Goal: Task Accomplishment & Management: Use online tool/utility

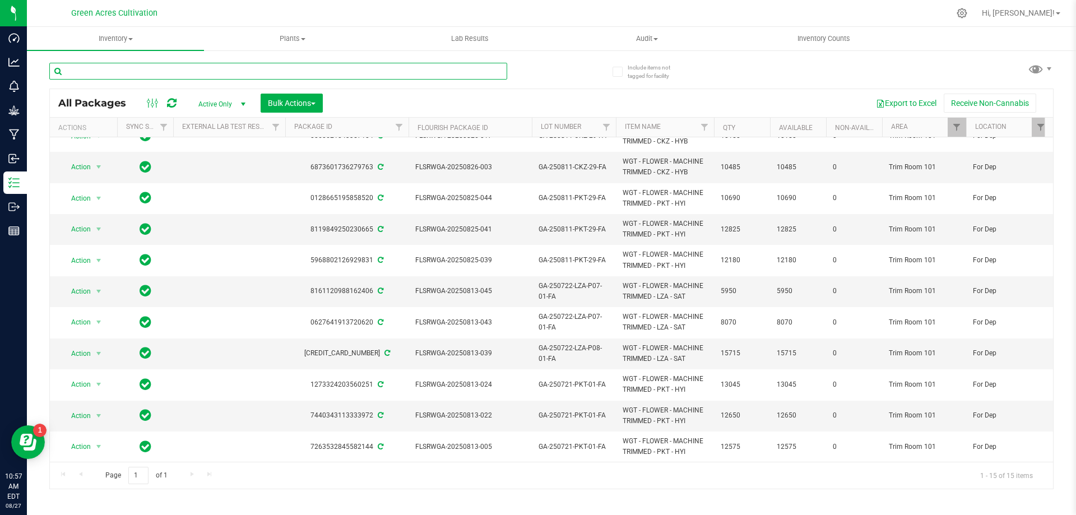
click at [441, 66] on input "text" at bounding box center [278, 71] width 458 height 17
type input "wgt - flower - untrimmed"
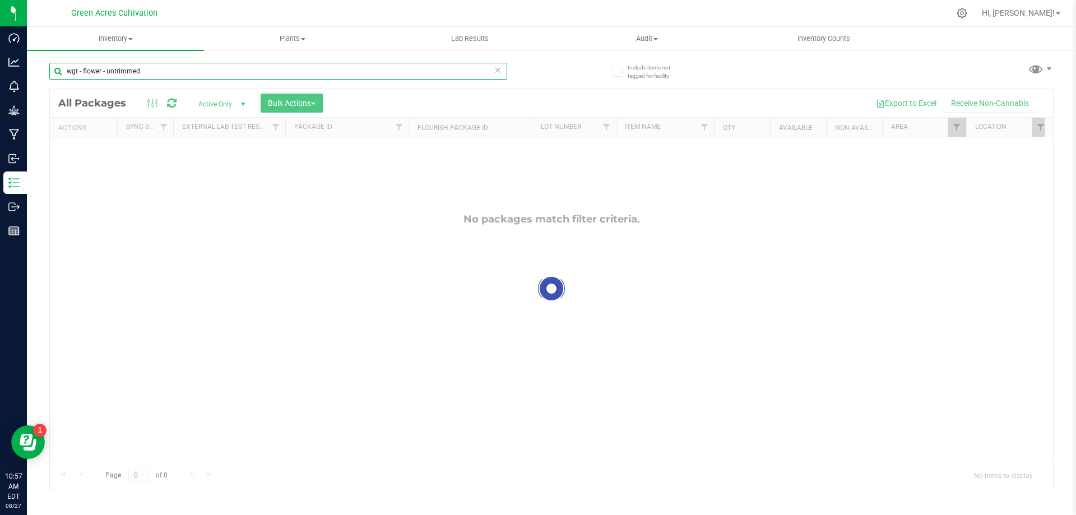
checkbox input "true"
type input "wgt - flower - untrimmed"
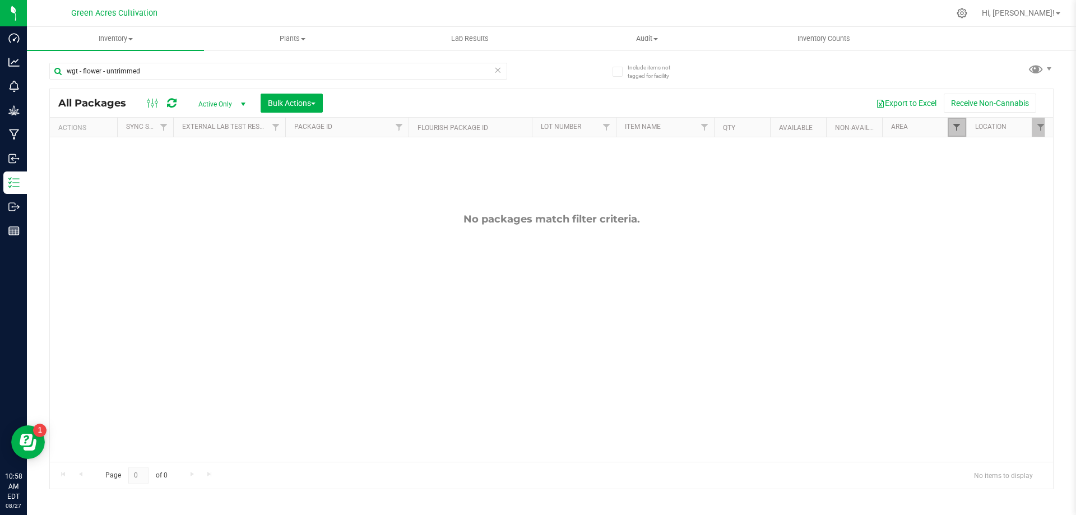
click at [953, 129] on span "Filter" at bounding box center [956, 127] width 9 height 9
click at [983, 258] on li "Trim Room 101" at bounding box center [1010, 254] width 115 height 12
click at [962, 258] on li "Trim Room 101" at bounding box center [1010, 254] width 115 height 12
click at [960, 249] on li "Trim Room 101" at bounding box center [1010, 254] width 115 height 12
click at [960, 251] on input "Trim Room 101" at bounding box center [961, 253] width 7 height 7
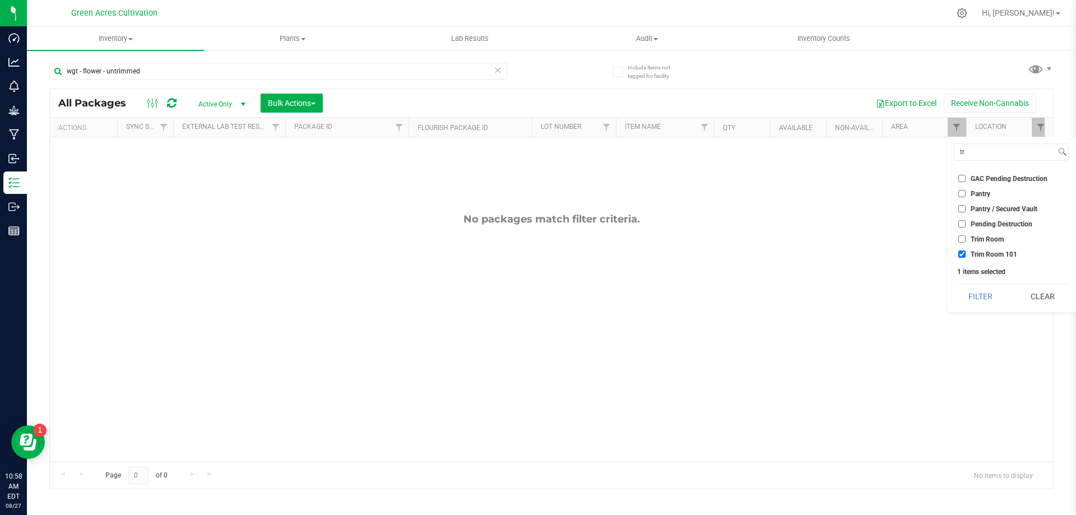
checkbox input "false"
click at [988, 153] on input "tr" at bounding box center [1004, 152] width 101 height 16
type input "dr"
click at [986, 218] on span "Dry Room" at bounding box center [985, 220] width 30 height 7
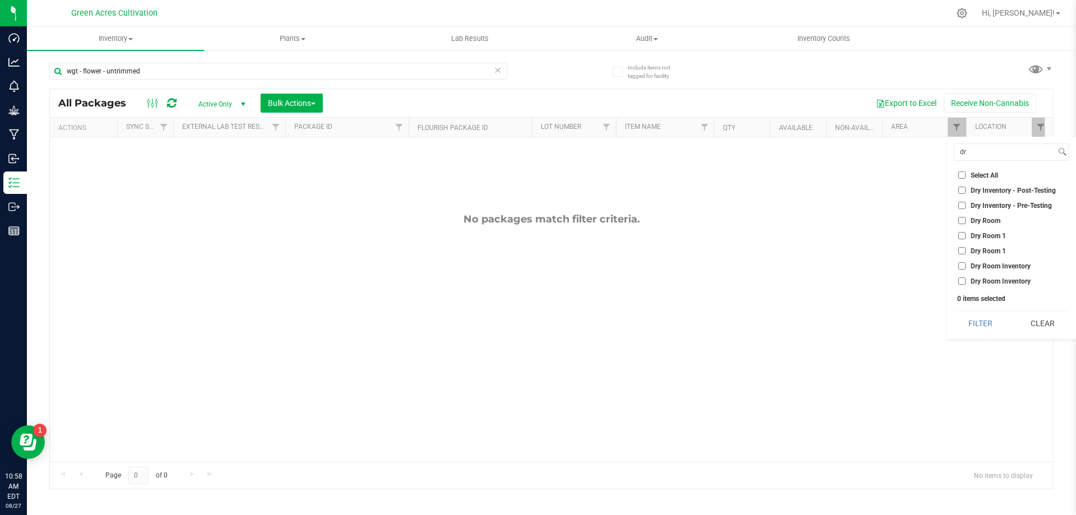
click at [965, 218] on input "Dry Room" at bounding box center [961, 220] width 7 height 7
checkbox input "true"
click at [992, 320] on button "Filter" at bounding box center [980, 323] width 54 height 25
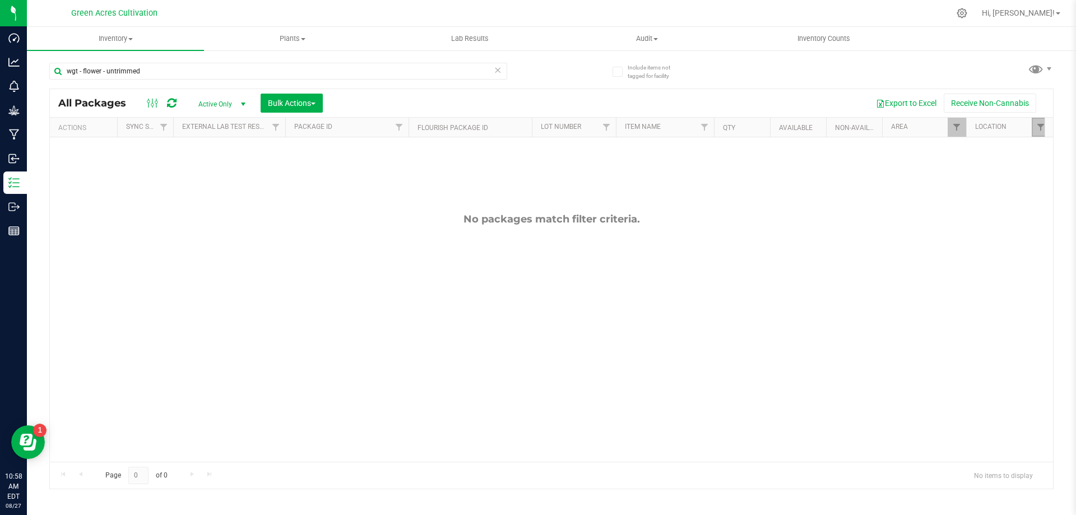
click at [1034, 128] on link "Filter" at bounding box center [1040, 127] width 18 height 19
click at [1052, 288] on button "Clear" at bounding box center [1042, 281] width 54 height 25
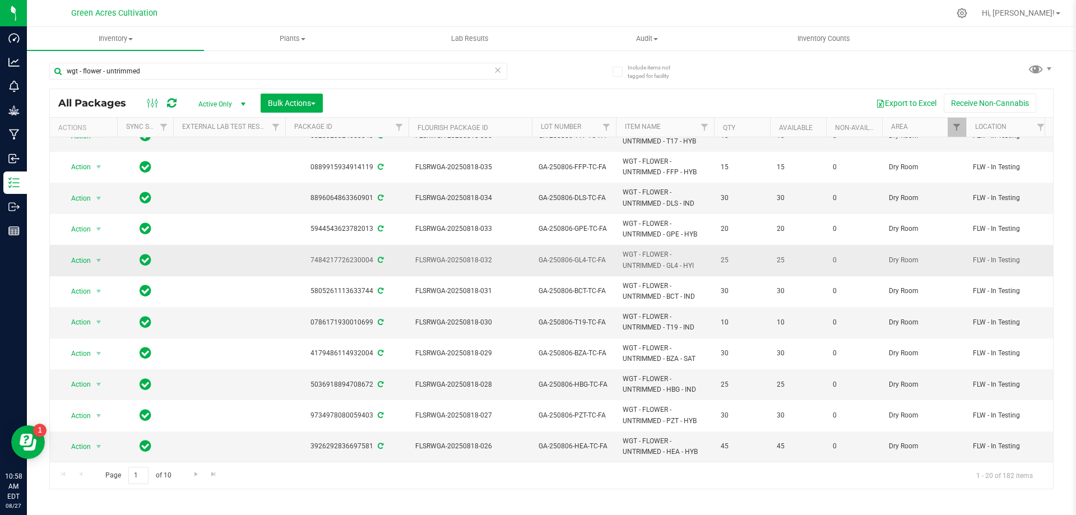
scroll to position [80, 0]
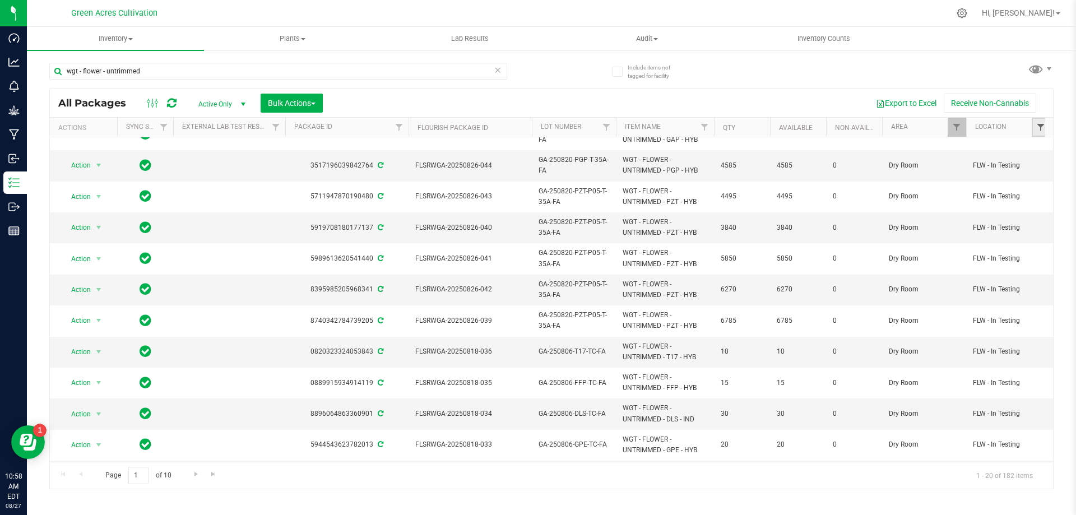
click at [1039, 124] on span "Filter" at bounding box center [1040, 127] width 9 height 9
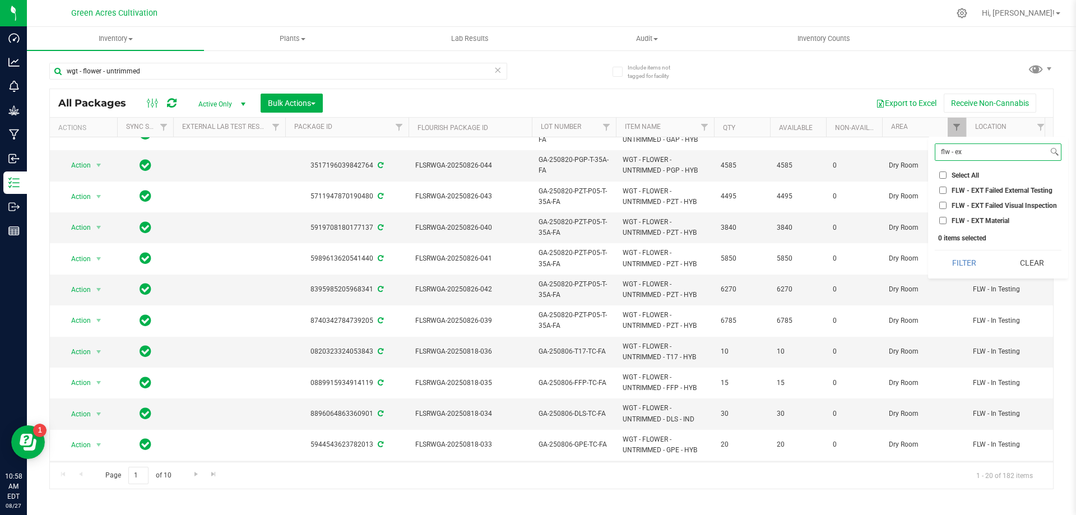
type input "flw - ex"
click at [989, 220] on span "FLW - EXT Material" at bounding box center [980, 220] width 58 height 7
click at [946, 220] on input "FLW - EXT Material" at bounding box center [942, 220] width 7 height 7
checkbox input "true"
click at [956, 273] on button "Filter" at bounding box center [963, 262] width 59 height 25
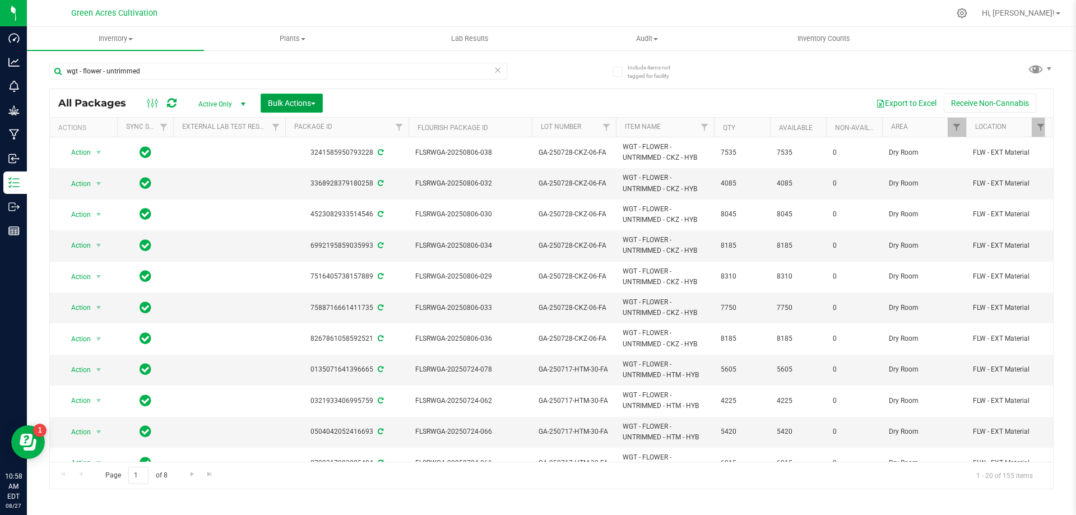
click at [310, 100] on span "Bulk Actions" at bounding box center [292, 103] width 48 height 9
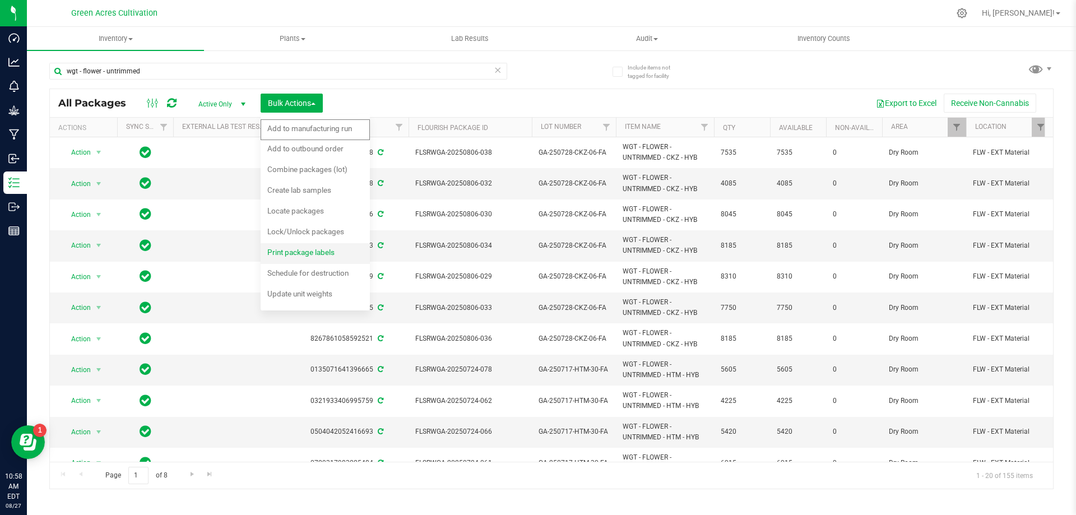
click at [319, 251] on span "Print package labels" at bounding box center [300, 252] width 67 height 9
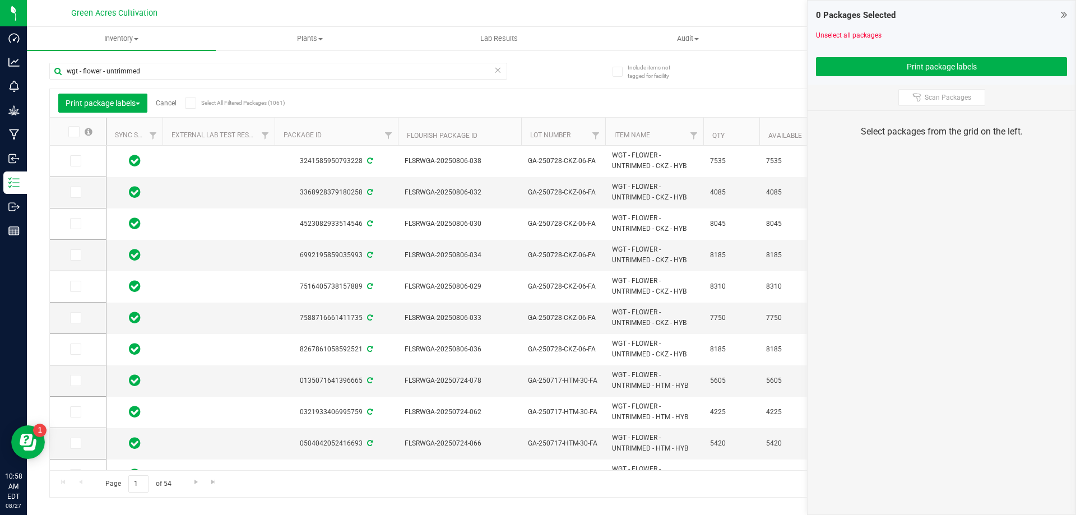
click at [409, 471] on div "Page 1 of 54 1 - 20 of 1061 items" at bounding box center [551, 483] width 1003 height 27
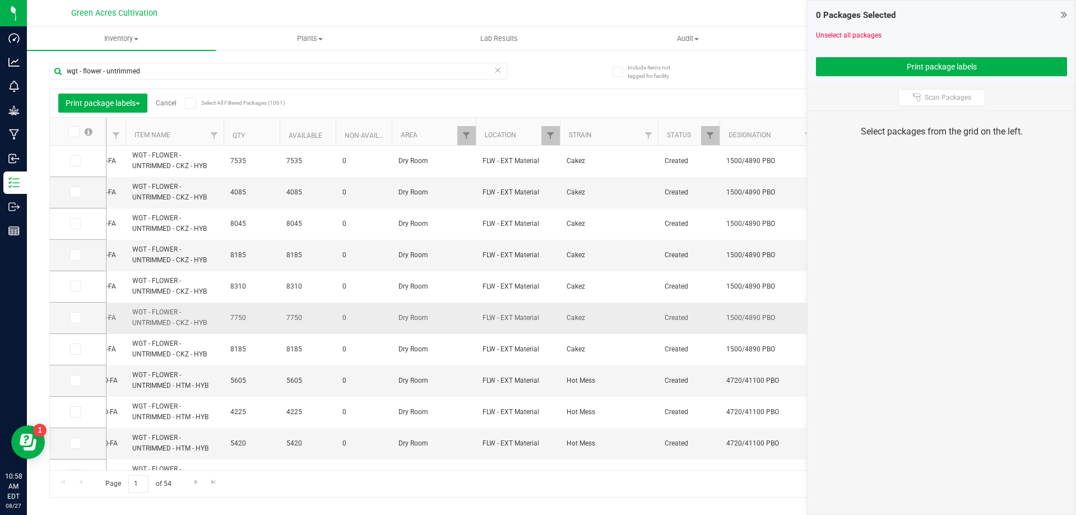
scroll to position [0, 481]
click at [706, 127] on link "Filter" at bounding box center [708, 135] width 18 height 19
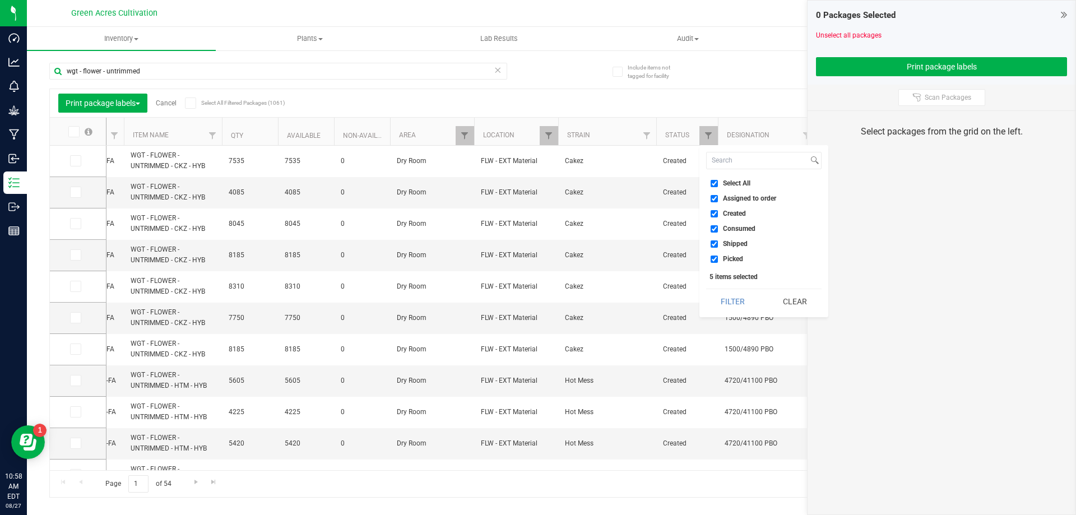
click at [732, 182] on span "Select All" at bounding box center [736, 183] width 27 height 7
click at [718, 182] on input "Select All" at bounding box center [713, 183] width 7 height 7
checkbox input "false"
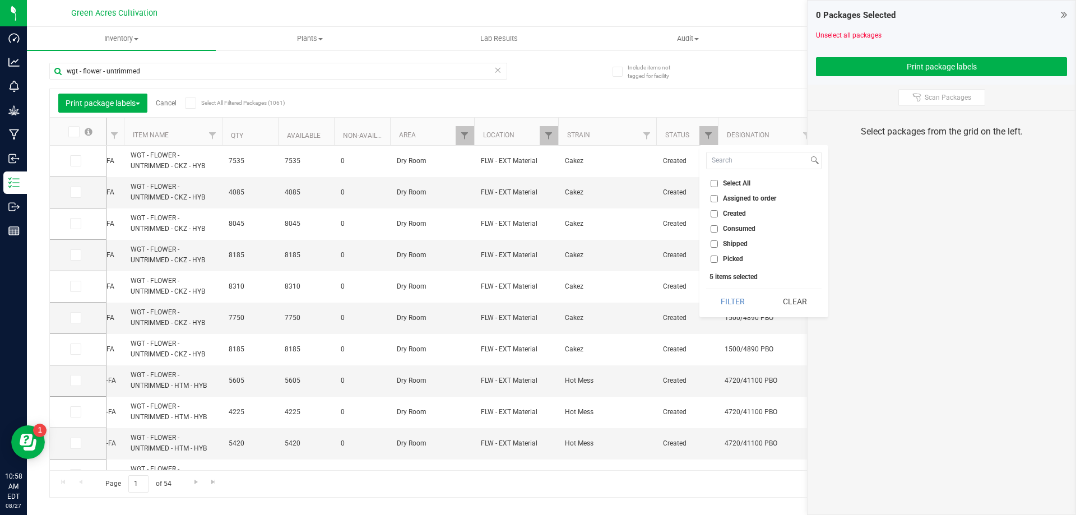
checkbox input "false"
click at [727, 210] on span "Created" at bounding box center [734, 213] width 23 height 7
click at [718, 210] on input "Created" at bounding box center [713, 213] width 7 height 7
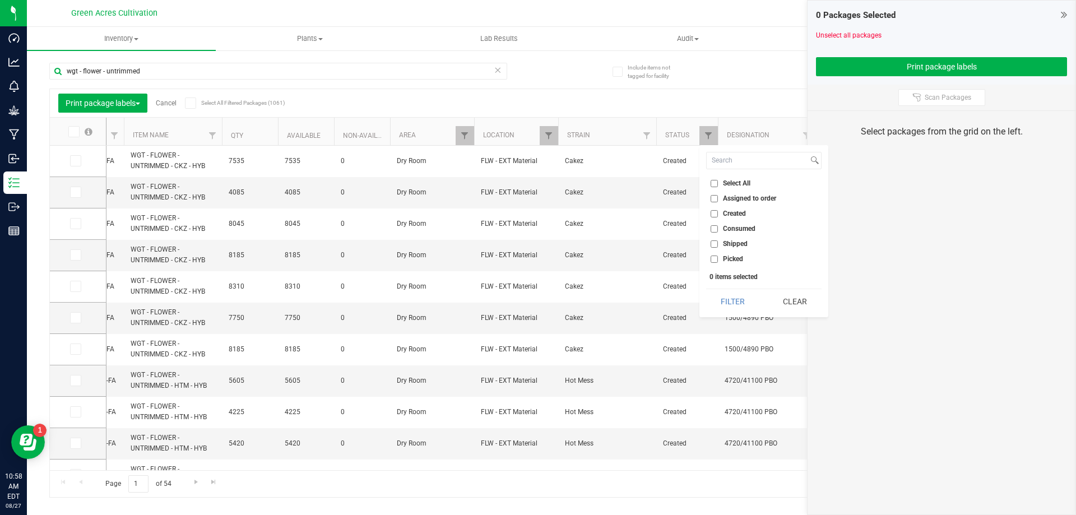
checkbox input "true"
click at [732, 294] on button "Filter" at bounding box center [733, 301] width 54 height 25
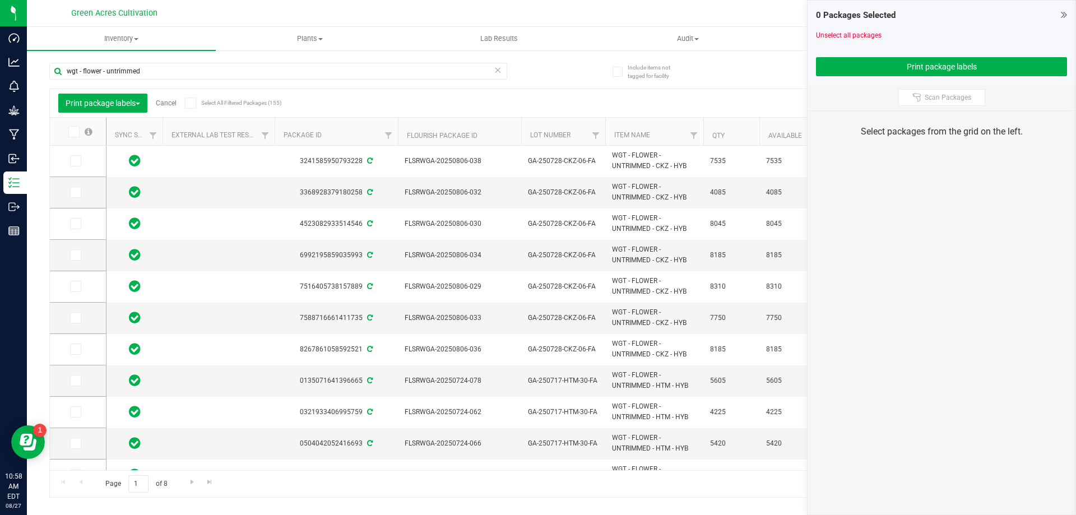
click at [79, 128] on span at bounding box center [73, 131] width 11 height 11
click at [0, 0] on input "checkbox" at bounding box center [0, 0] width 0 height 0
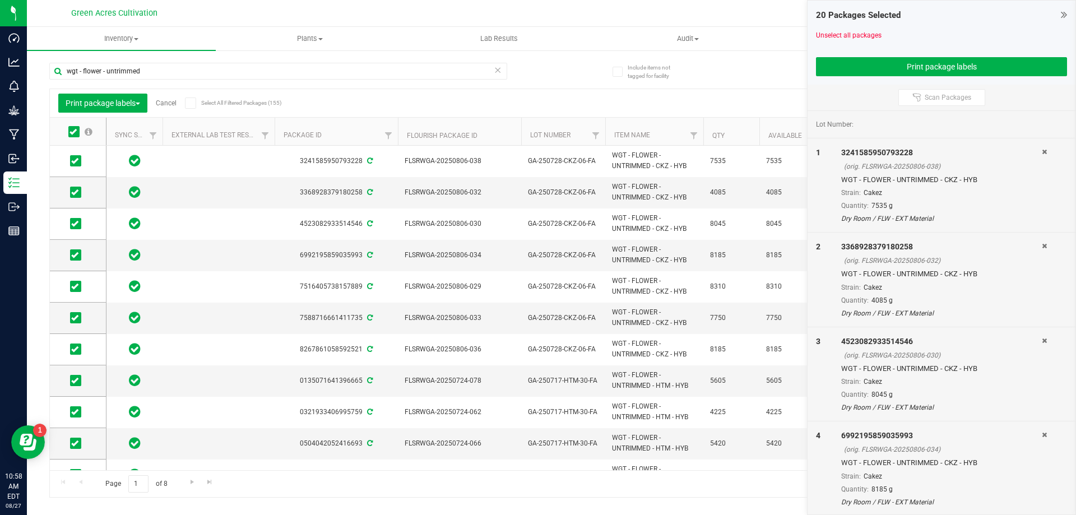
click at [192, 490] on div "Page 1 of 8 1 - 20 of 155 items" at bounding box center [551, 483] width 1003 height 27
click at [190, 490] on link "Go to the next page" at bounding box center [192, 482] width 16 height 15
click at [73, 132] on icon at bounding box center [72, 132] width 7 height 0
click at [0, 0] on input "checkbox" at bounding box center [0, 0] width 0 height 0
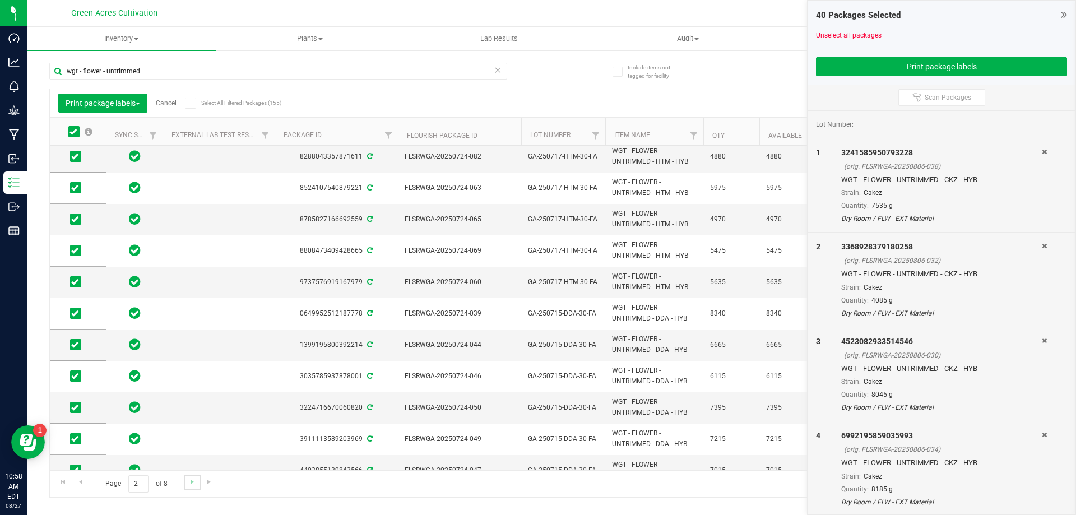
click at [186, 482] on link "Go to the next page" at bounding box center [192, 482] width 16 height 15
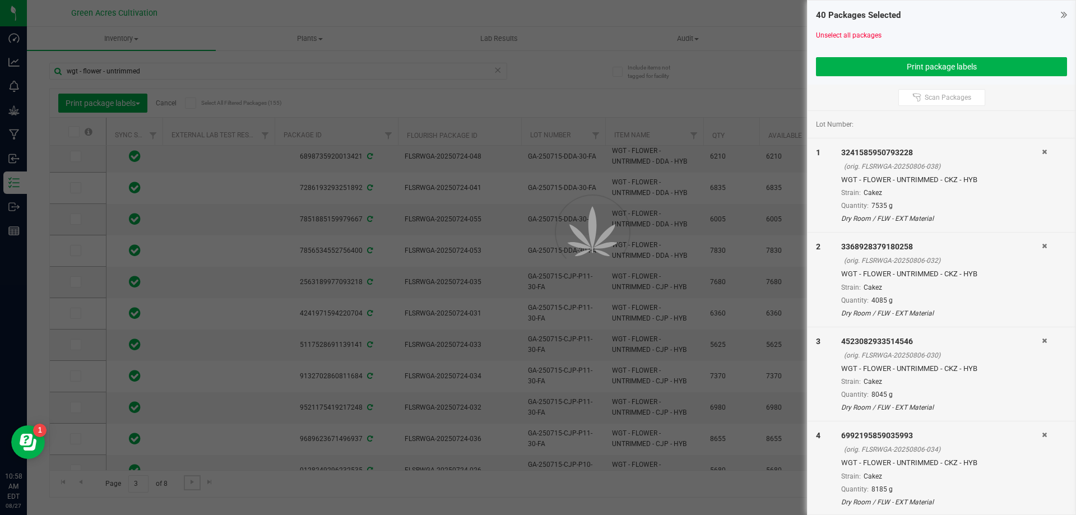
scroll to position [0, 0]
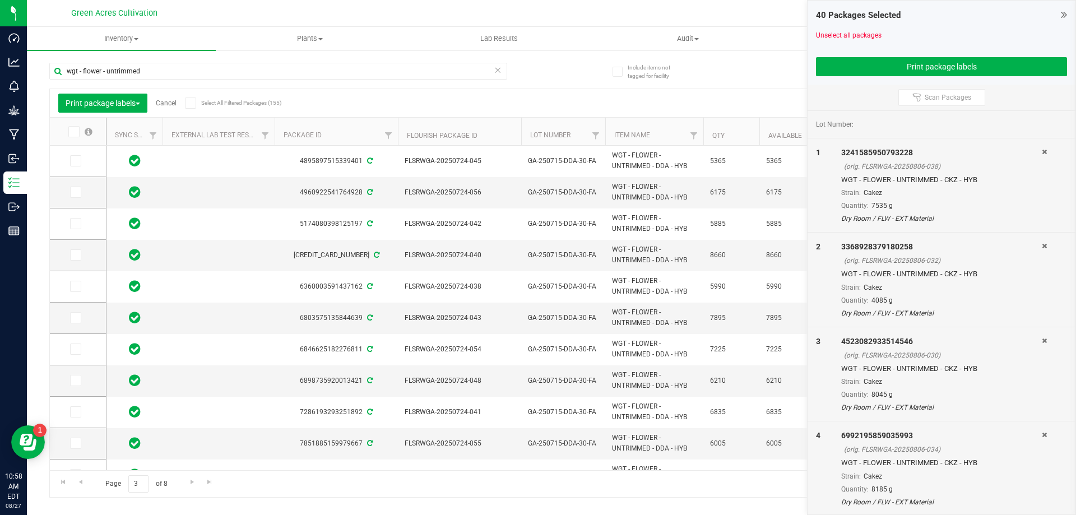
click at [81, 118] on th at bounding box center [78, 132] width 56 height 28
click at [81, 128] on label at bounding box center [79, 131] width 43 height 11
click at [0, 0] on input "checkbox" at bounding box center [0, 0] width 0 height 0
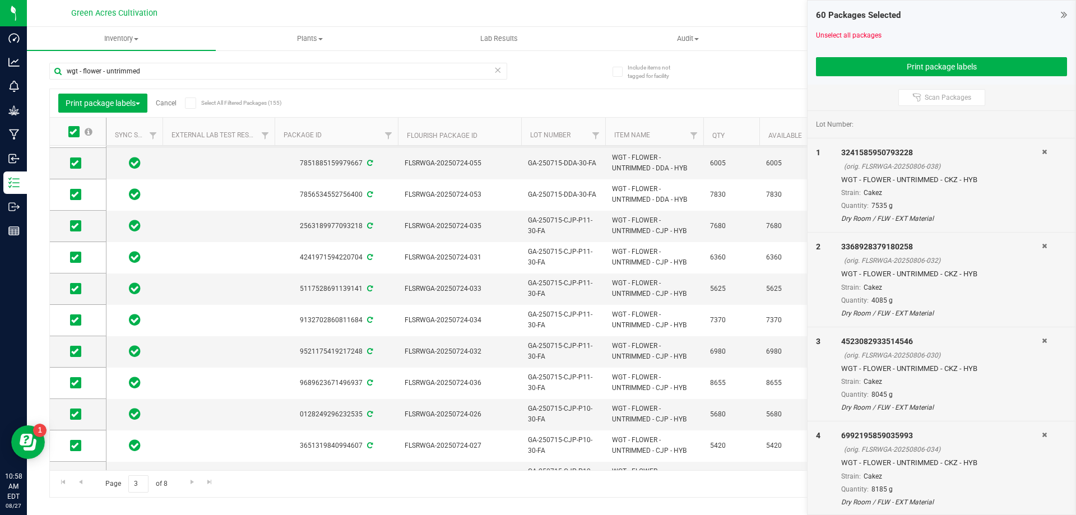
scroll to position [303, 0]
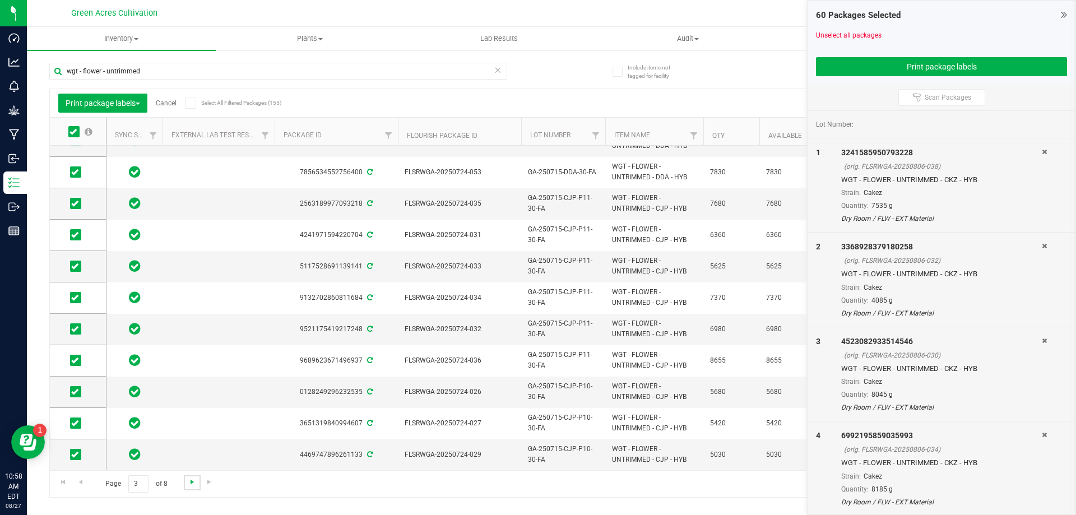
click at [189, 484] on span "Go to the next page" at bounding box center [192, 481] width 9 height 9
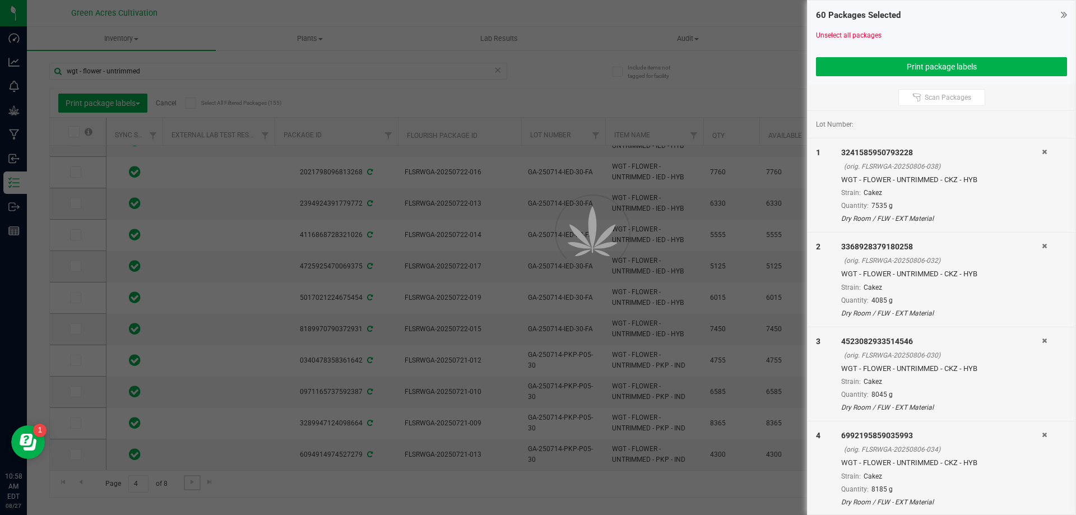
scroll to position [0, 0]
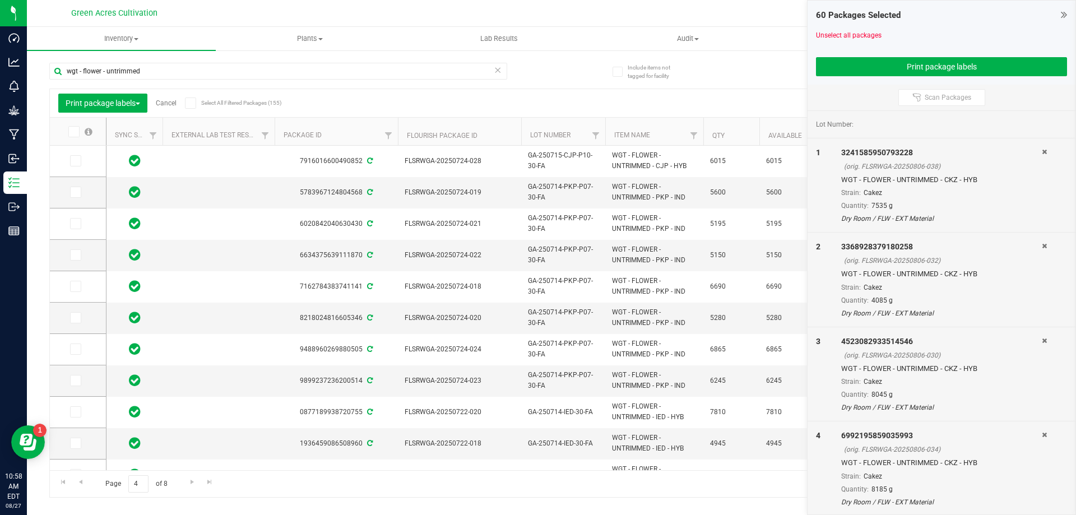
click at [75, 132] on icon at bounding box center [72, 132] width 7 height 0
click at [0, 0] on input "checkbox" at bounding box center [0, 0] width 0 height 0
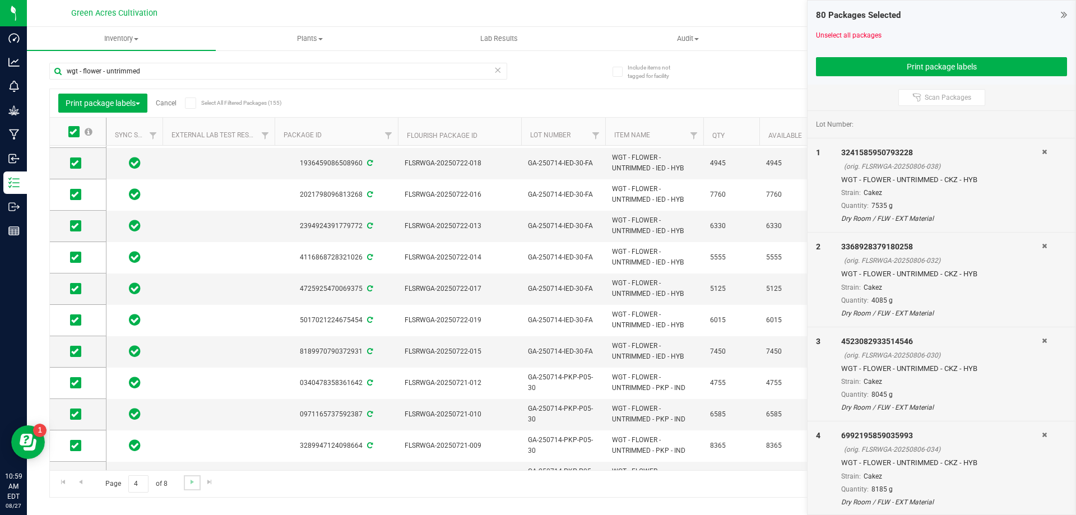
click at [192, 490] on link "Go to the next page" at bounding box center [192, 482] width 16 height 15
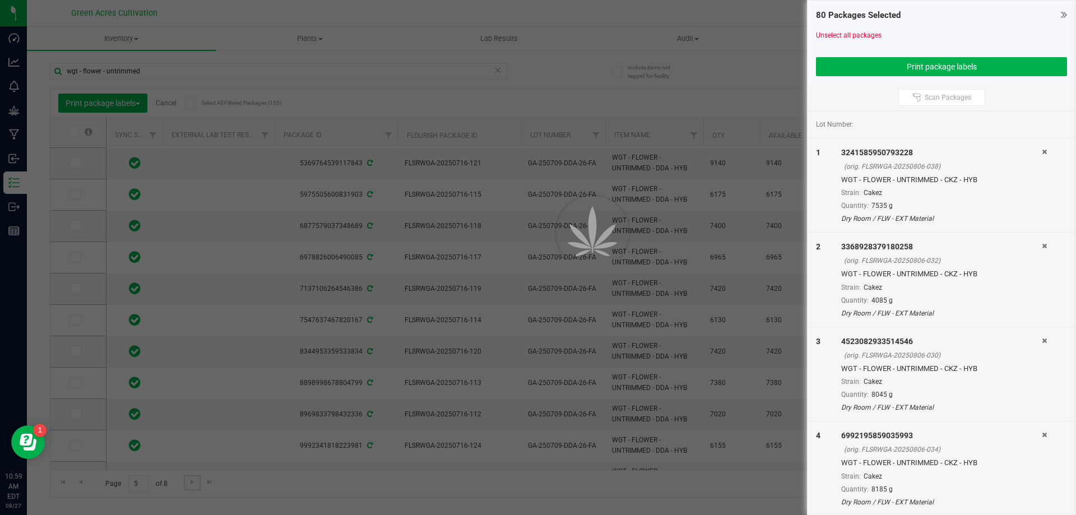
scroll to position [0, 0]
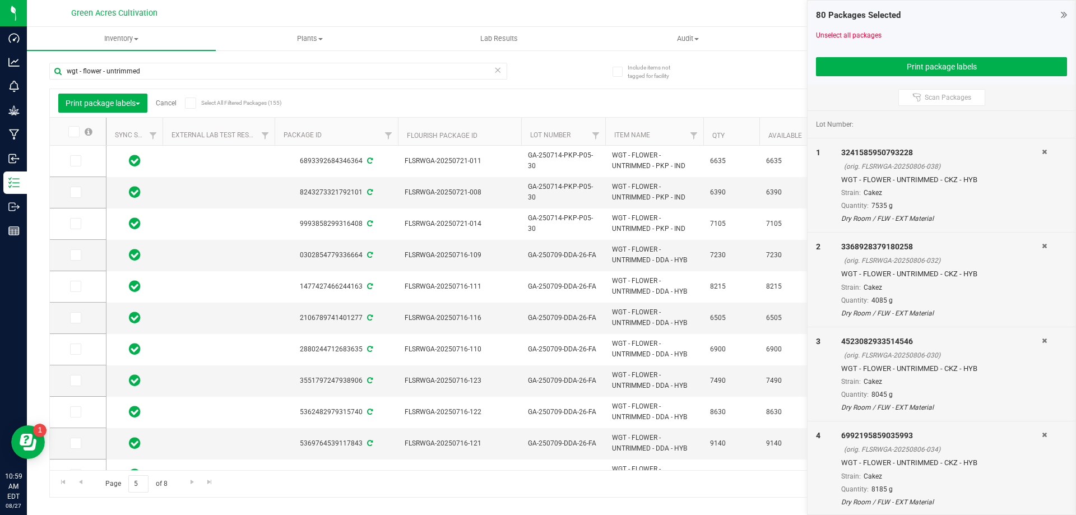
click at [81, 131] on label at bounding box center [79, 131] width 43 height 11
click at [0, 0] on input "checkbox" at bounding box center [0, 0] width 0 height 0
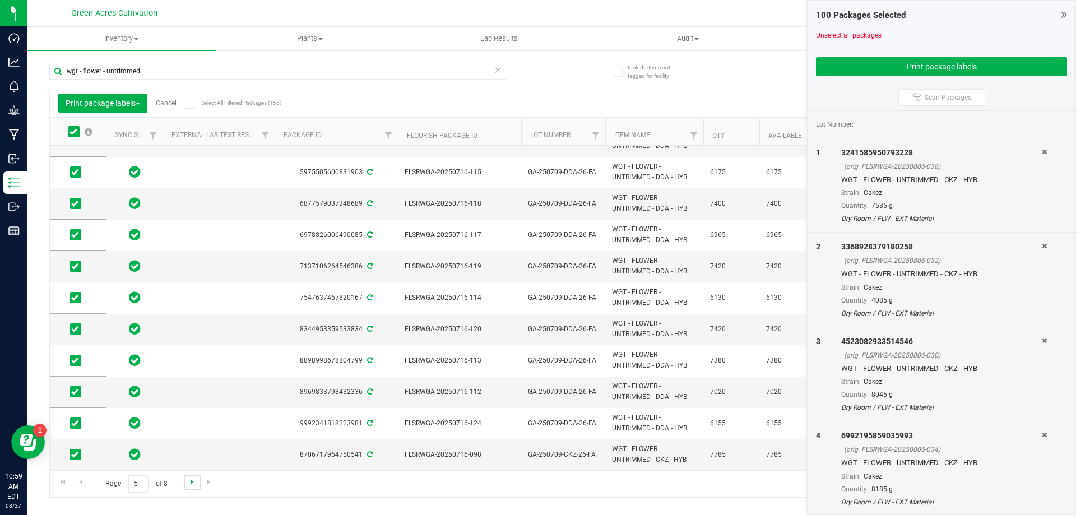
click at [191, 480] on span "Go to the next page" at bounding box center [192, 481] width 9 height 9
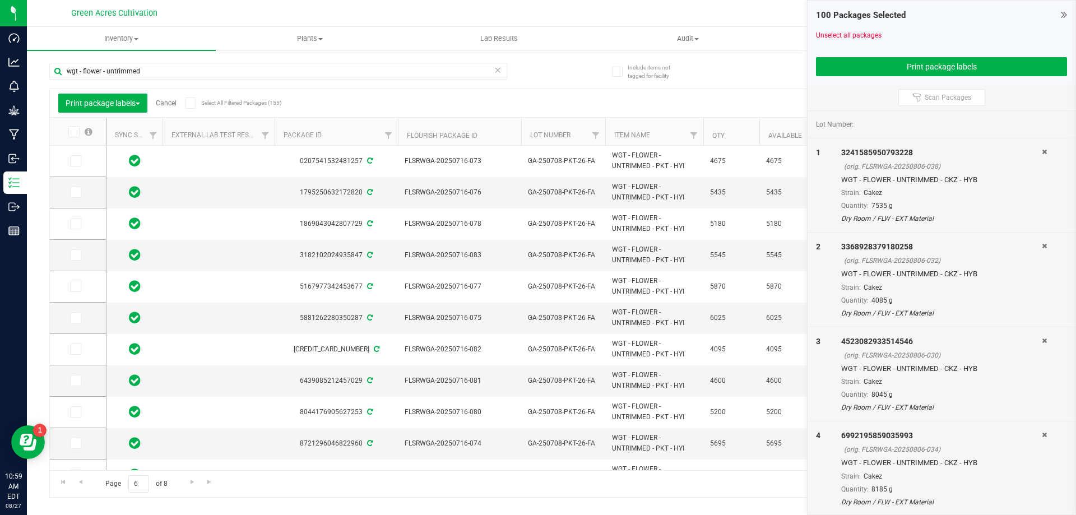
click at [76, 127] on span at bounding box center [73, 131] width 11 height 11
click at [0, 0] on input "checkbox" at bounding box center [0, 0] width 0 height 0
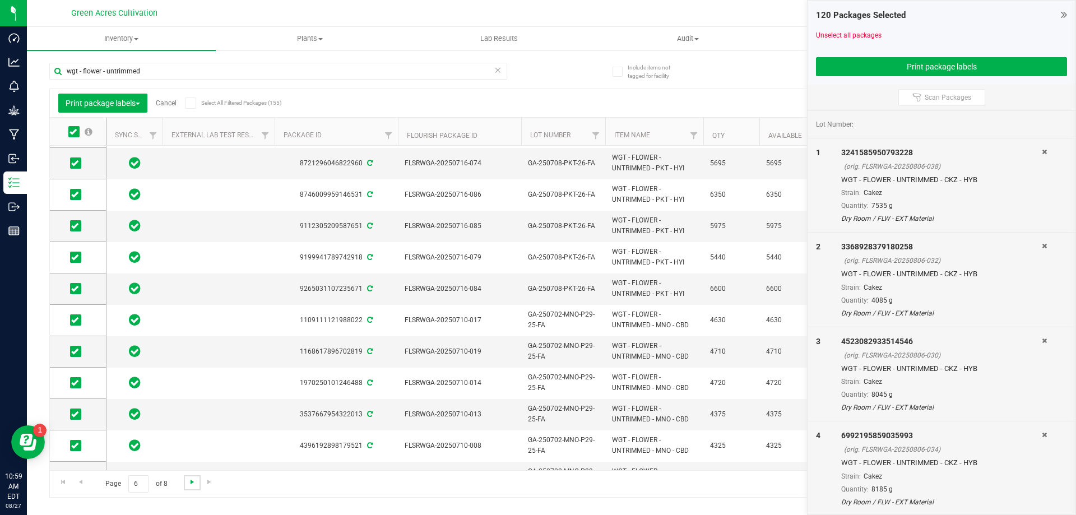
click at [188, 481] on span "Go to the next page" at bounding box center [192, 481] width 9 height 9
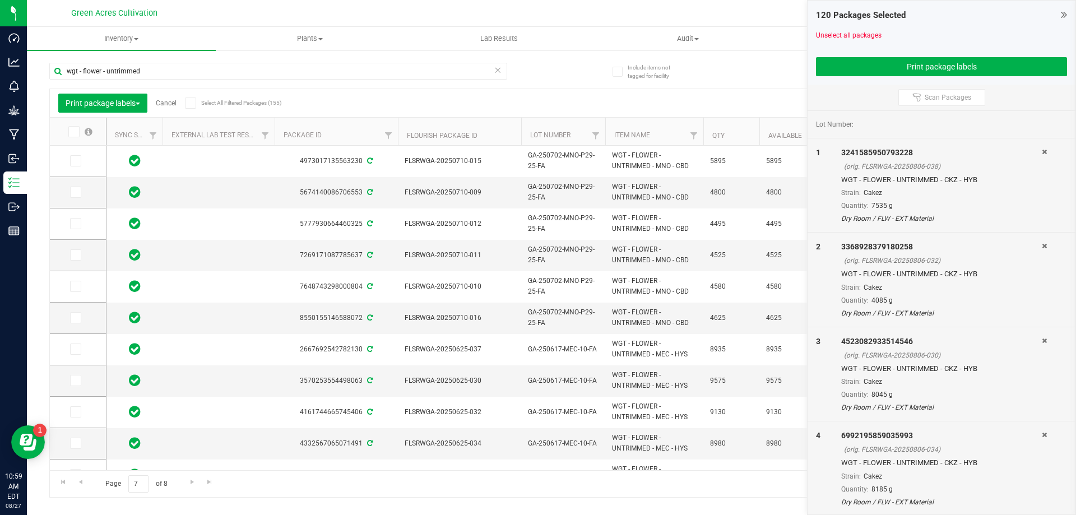
click at [74, 132] on icon at bounding box center [72, 132] width 7 height 0
click at [0, 0] on input "checkbox" at bounding box center [0, 0] width 0 height 0
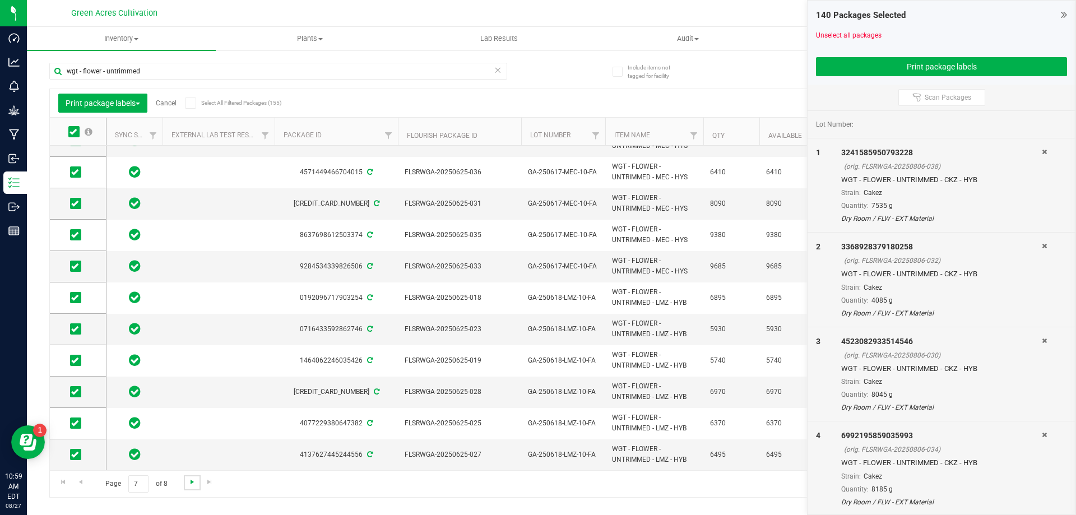
click at [189, 482] on span "Go to the next page" at bounding box center [192, 481] width 9 height 9
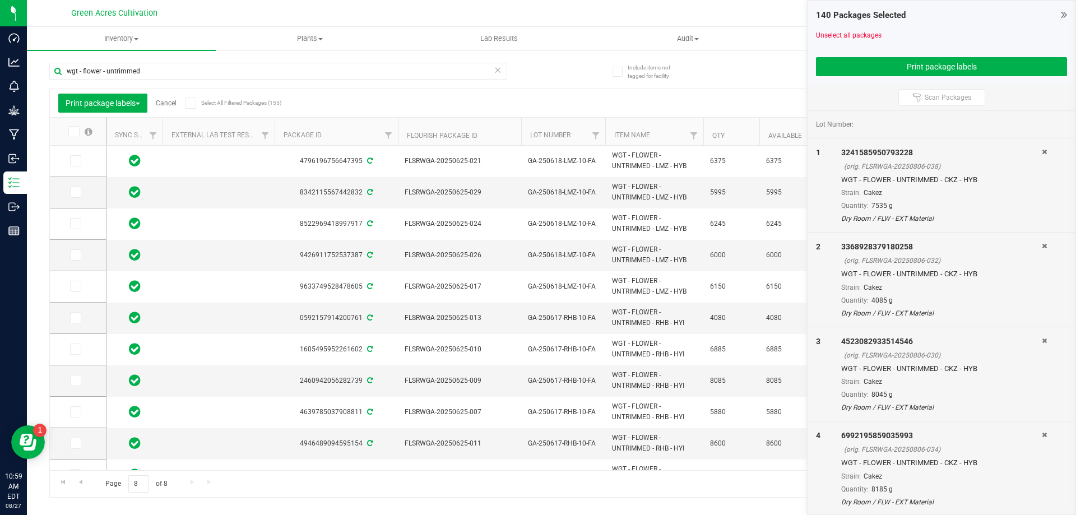
click at [77, 132] on span at bounding box center [73, 131] width 11 height 11
click at [0, 0] on input "checkbox" at bounding box center [0, 0] width 0 height 0
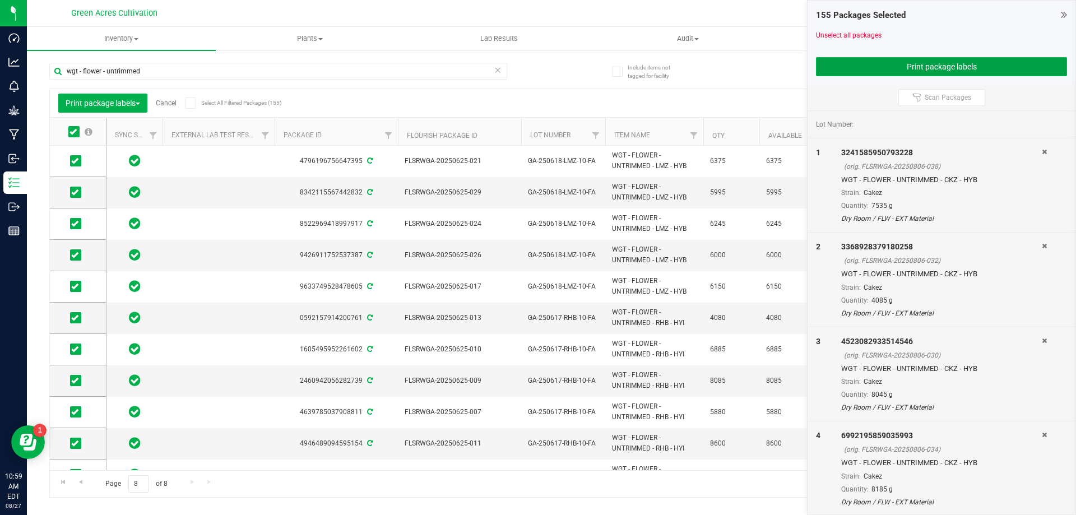
click at [925, 63] on button "Print package labels" at bounding box center [941, 66] width 251 height 19
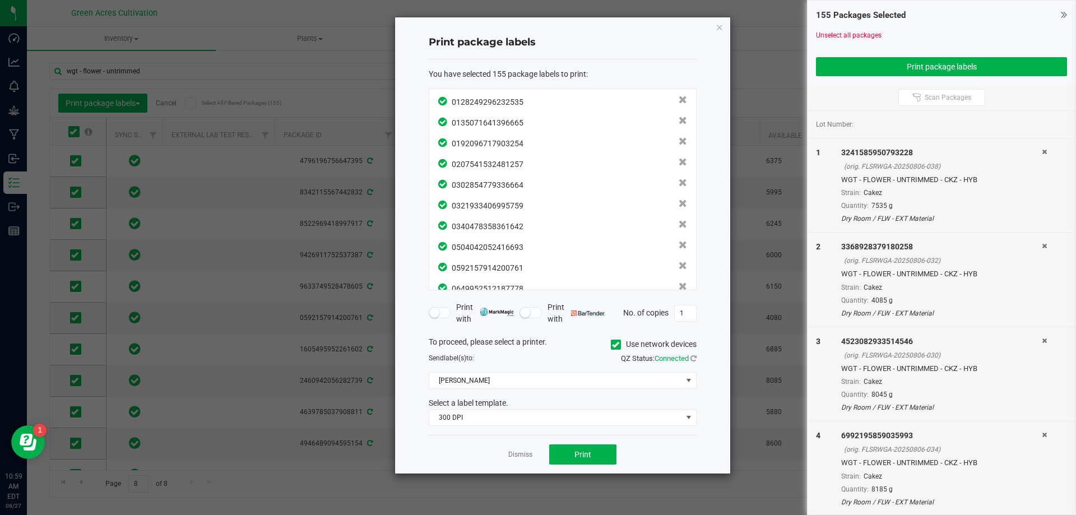
click at [618, 347] on span at bounding box center [616, 344] width 10 height 10
click at [0, 0] on input "Use network devices" at bounding box center [0, 0] width 0 height 0
click at [632, 385] on span at bounding box center [555, 381] width 253 height 16
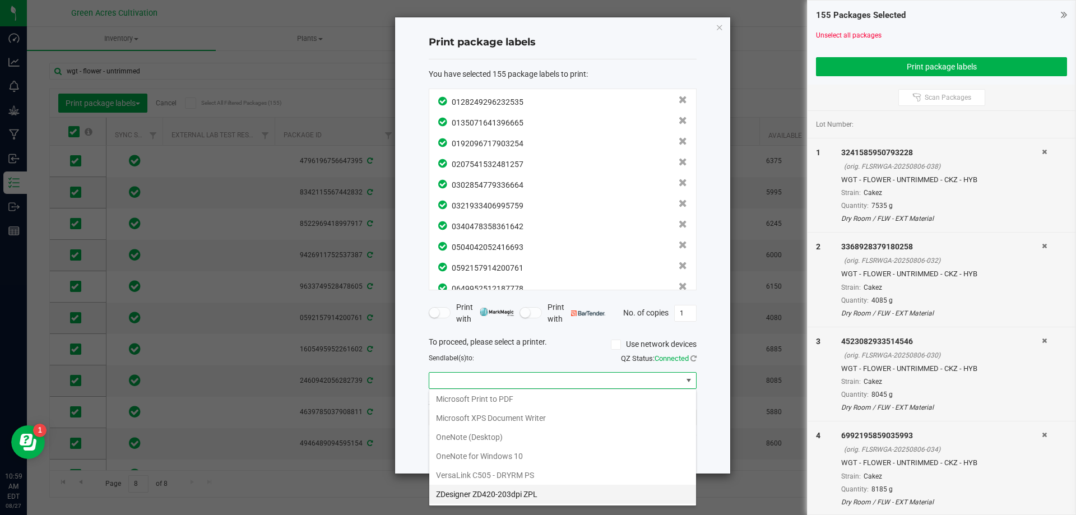
click at [501, 492] on ZPL "ZDesigner ZD420-203dpi ZPL" at bounding box center [562, 494] width 267 height 19
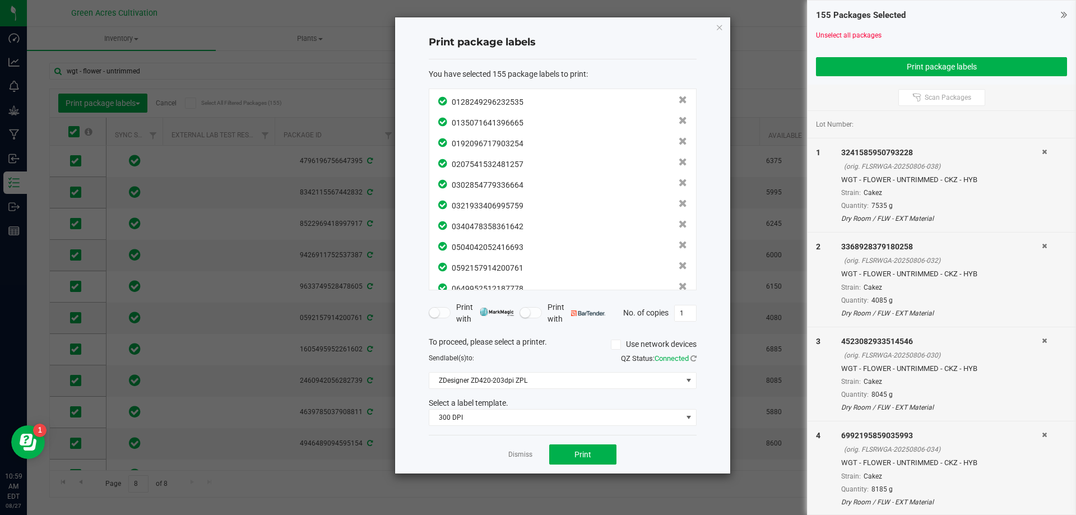
click at [529, 403] on div "Select a label template." at bounding box center [562, 403] width 285 height 12
click at [530, 407] on div "Select a label template." at bounding box center [562, 403] width 285 height 12
click at [531, 416] on span "300 DPI" at bounding box center [555, 418] width 253 height 16
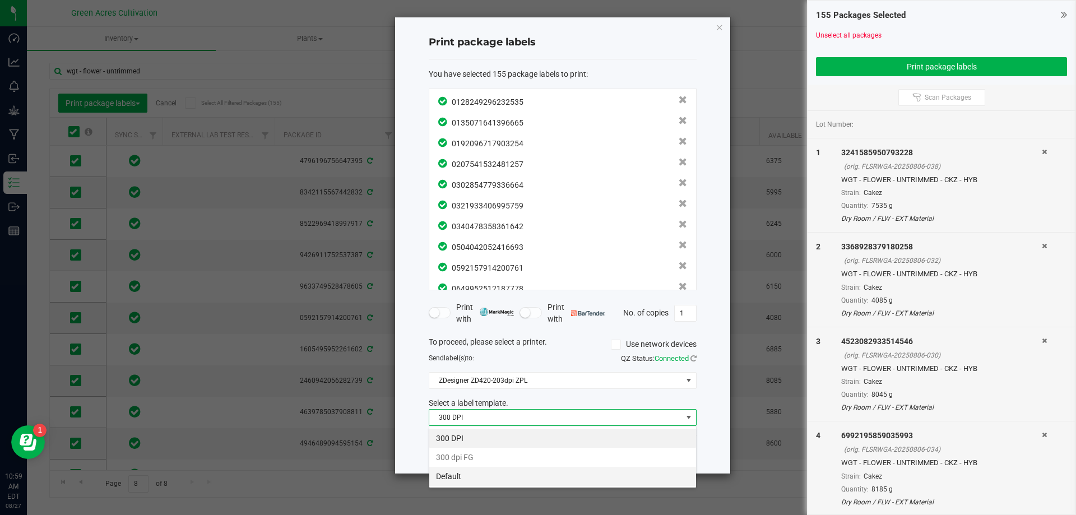
click at [476, 477] on li "Default" at bounding box center [562, 476] width 267 height 19
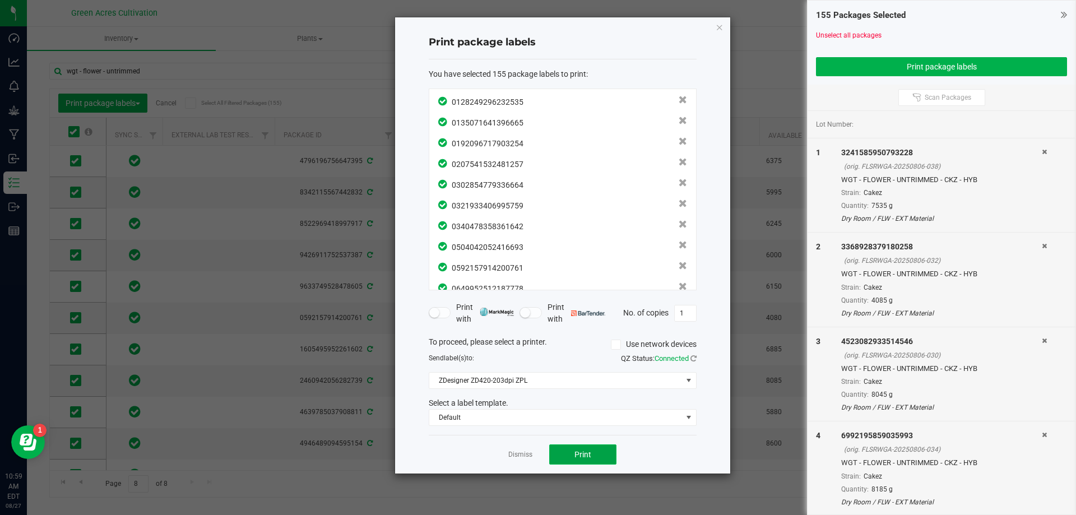
click at [598, 449] on button "Print" at bounding box center [582, 454] width 67 height 20
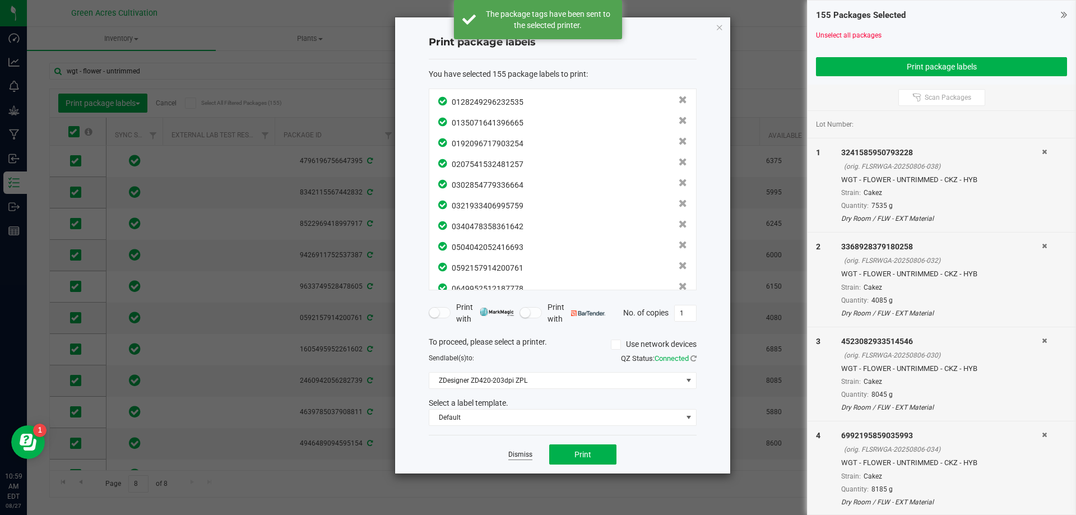
click at [517, 459] on link "Dismiss" at bounding box center [520, 455] width 24 height 10
